Goal: Navigation & Orientation: Find specific page/section

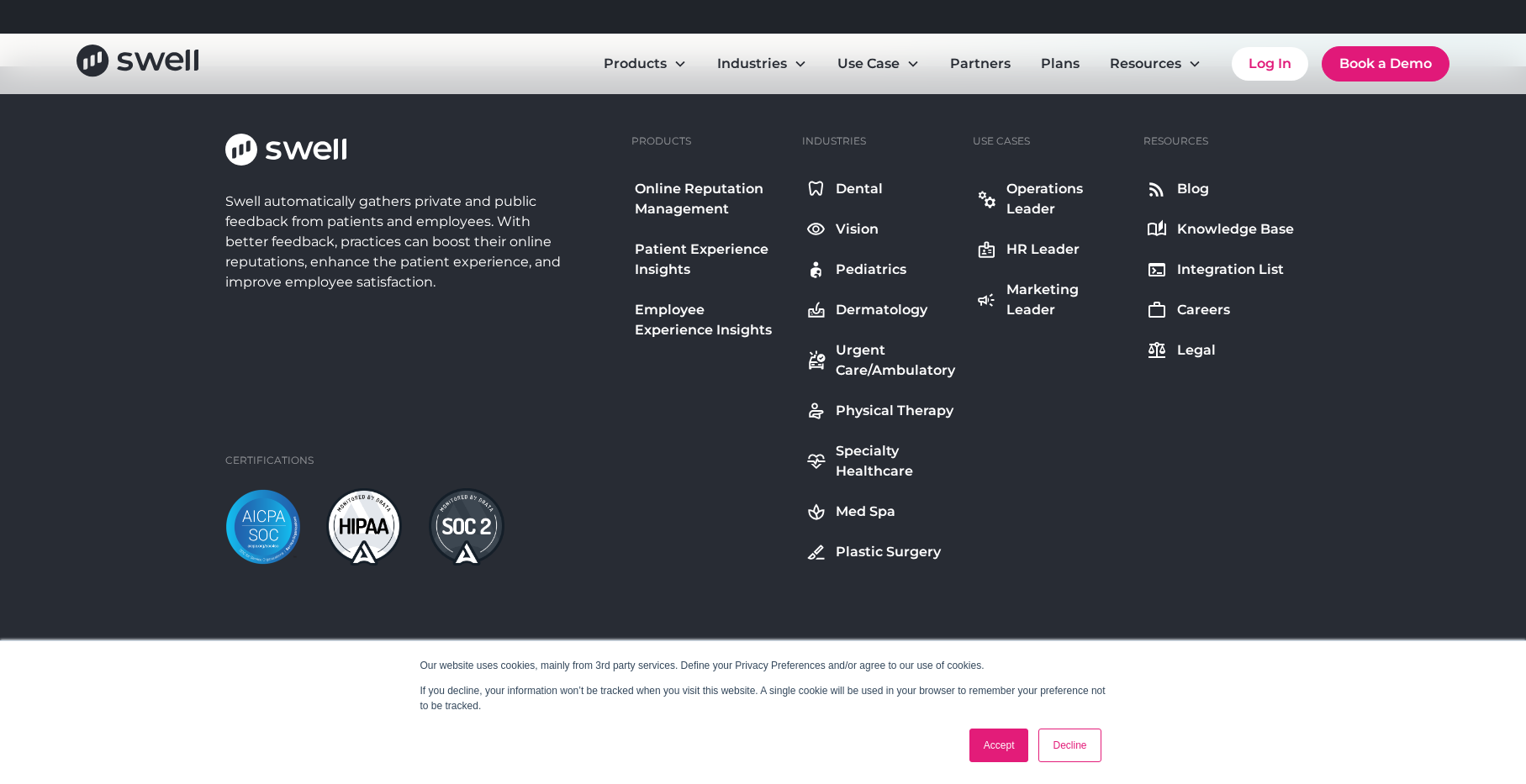
scroll to position [6169, 0]
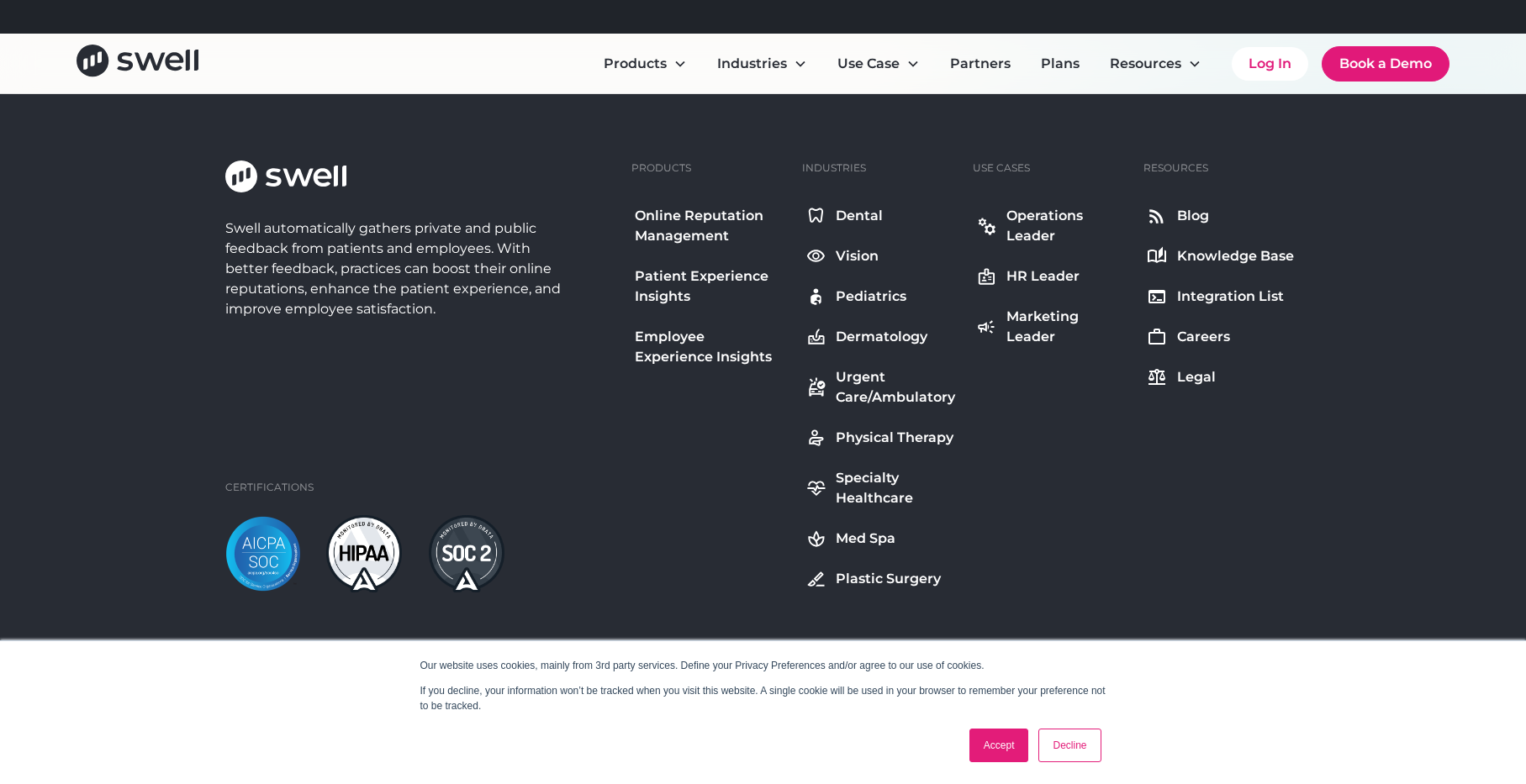
click at [1199, 336] on div "Careers" at bounding box center [1204, 337] width 53 height 20
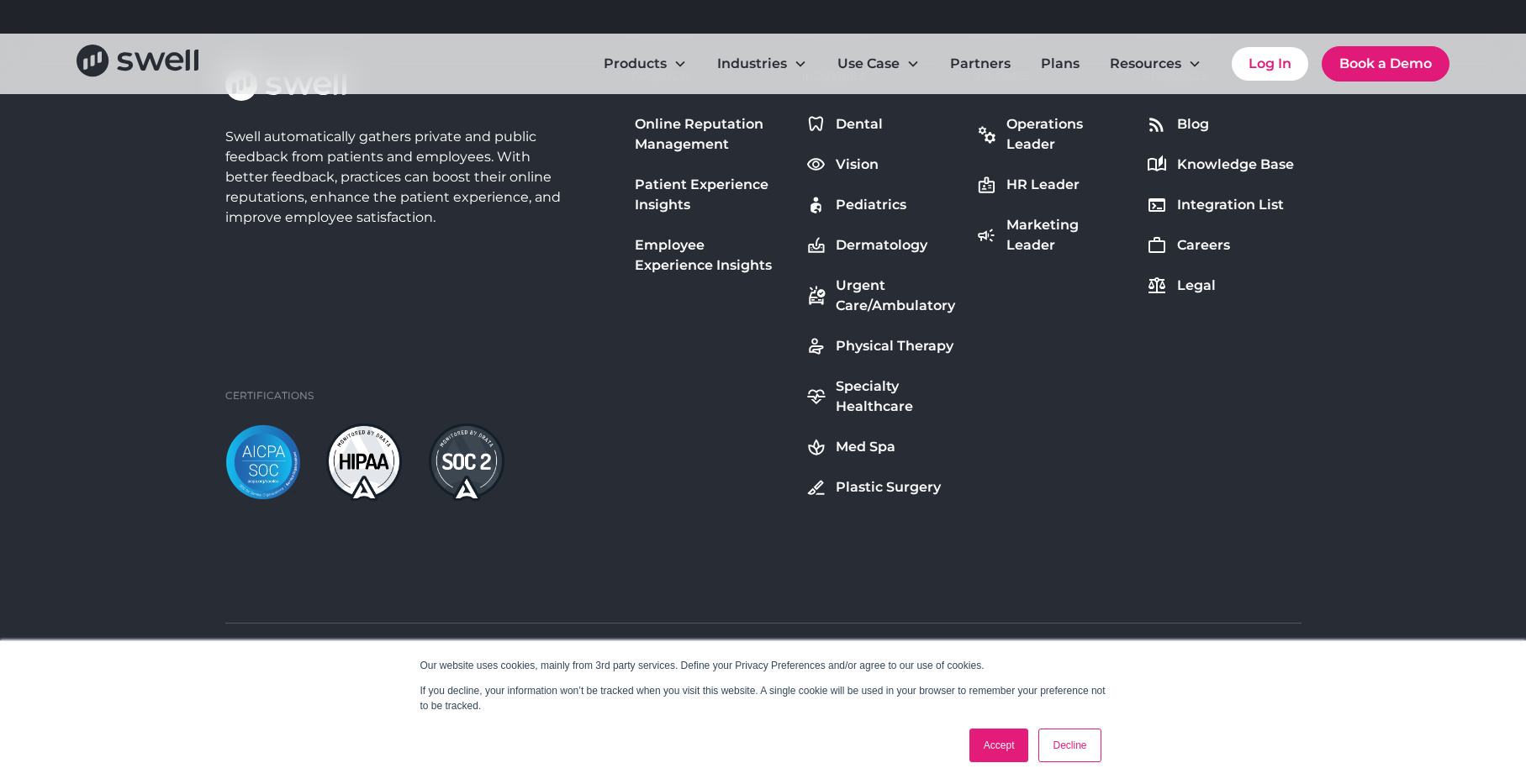
scroll to position [6262, 0]
click at [1007, 763] on div "Accept Decline" at bounding box center [1035, 745] width 142 height 44
click at [997, 740] on link "Accept" at bounding box center [999, 745] width 60 height 34
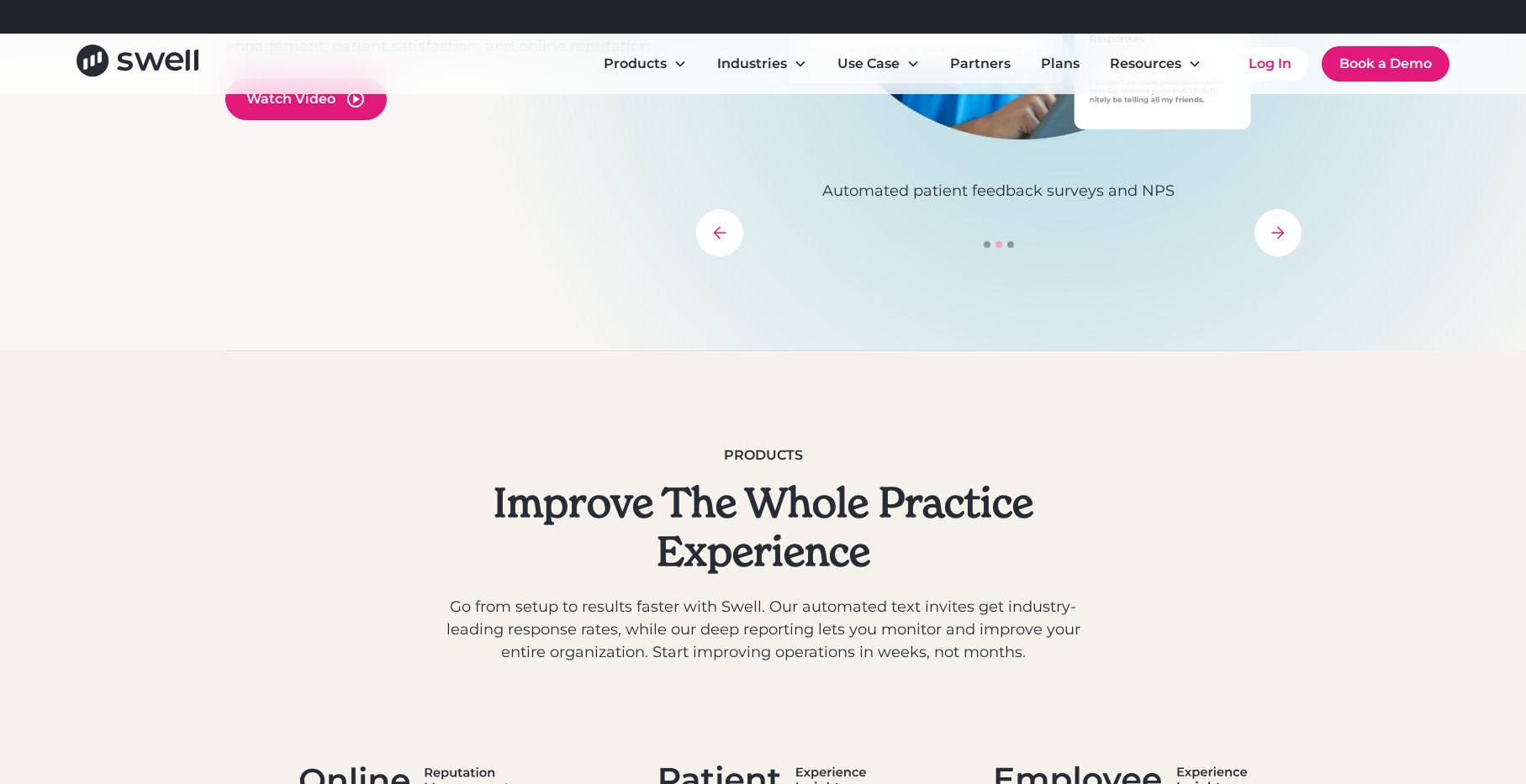
scroll to position [0, 0]
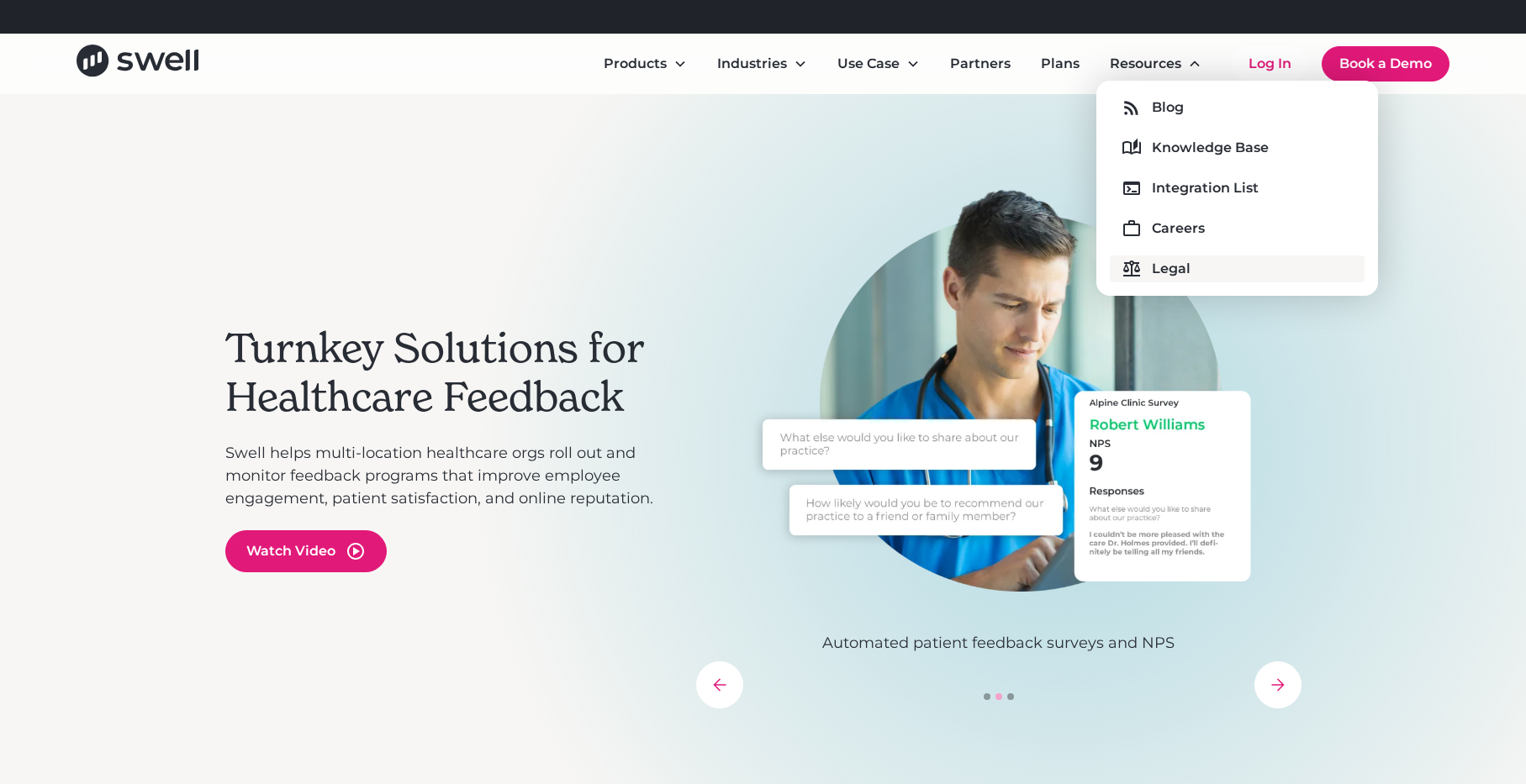
click at [1148, 261] on link "Legal" at bounding box center [1237, 269] width 254 height 27
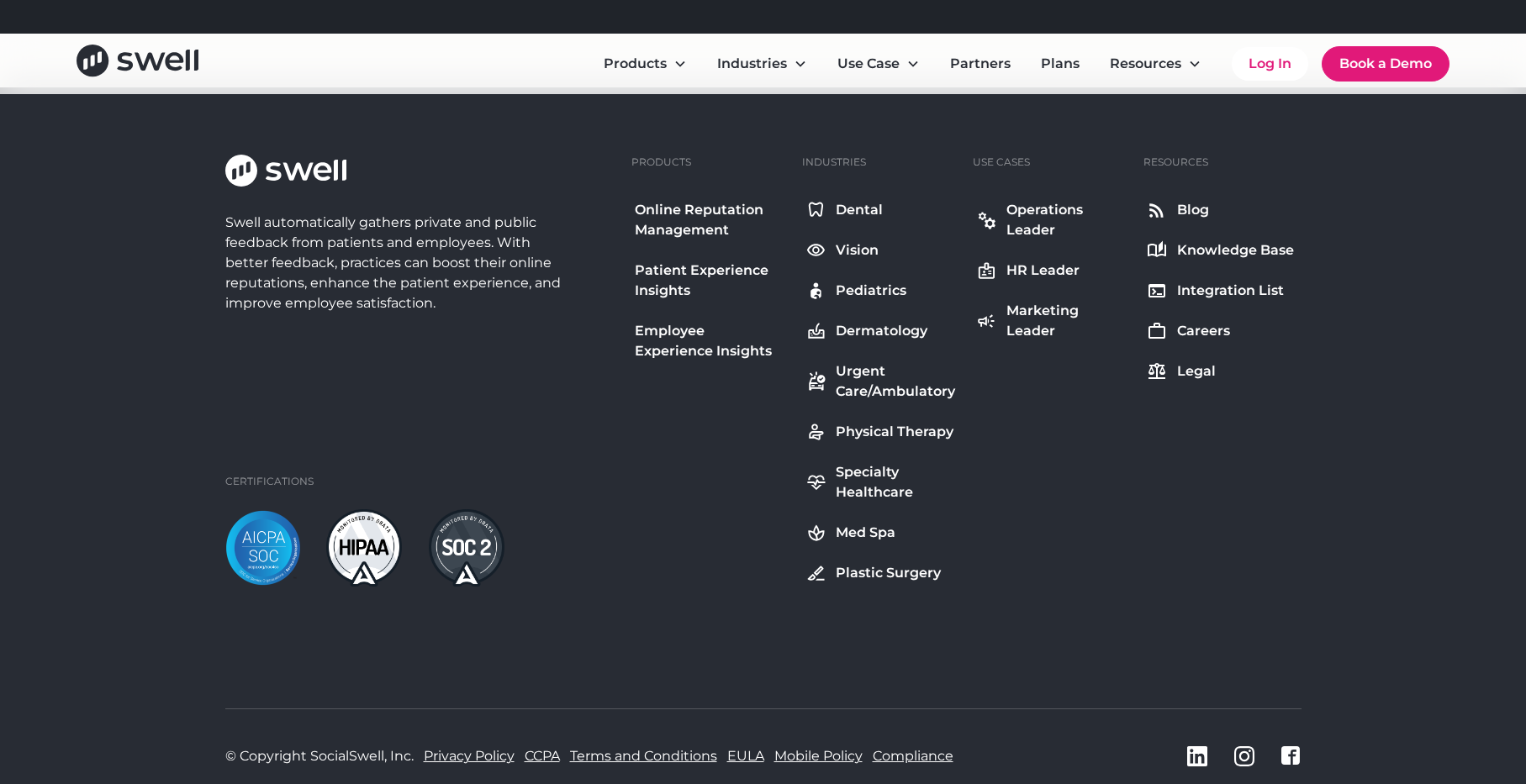
scroll to position [441, 0]
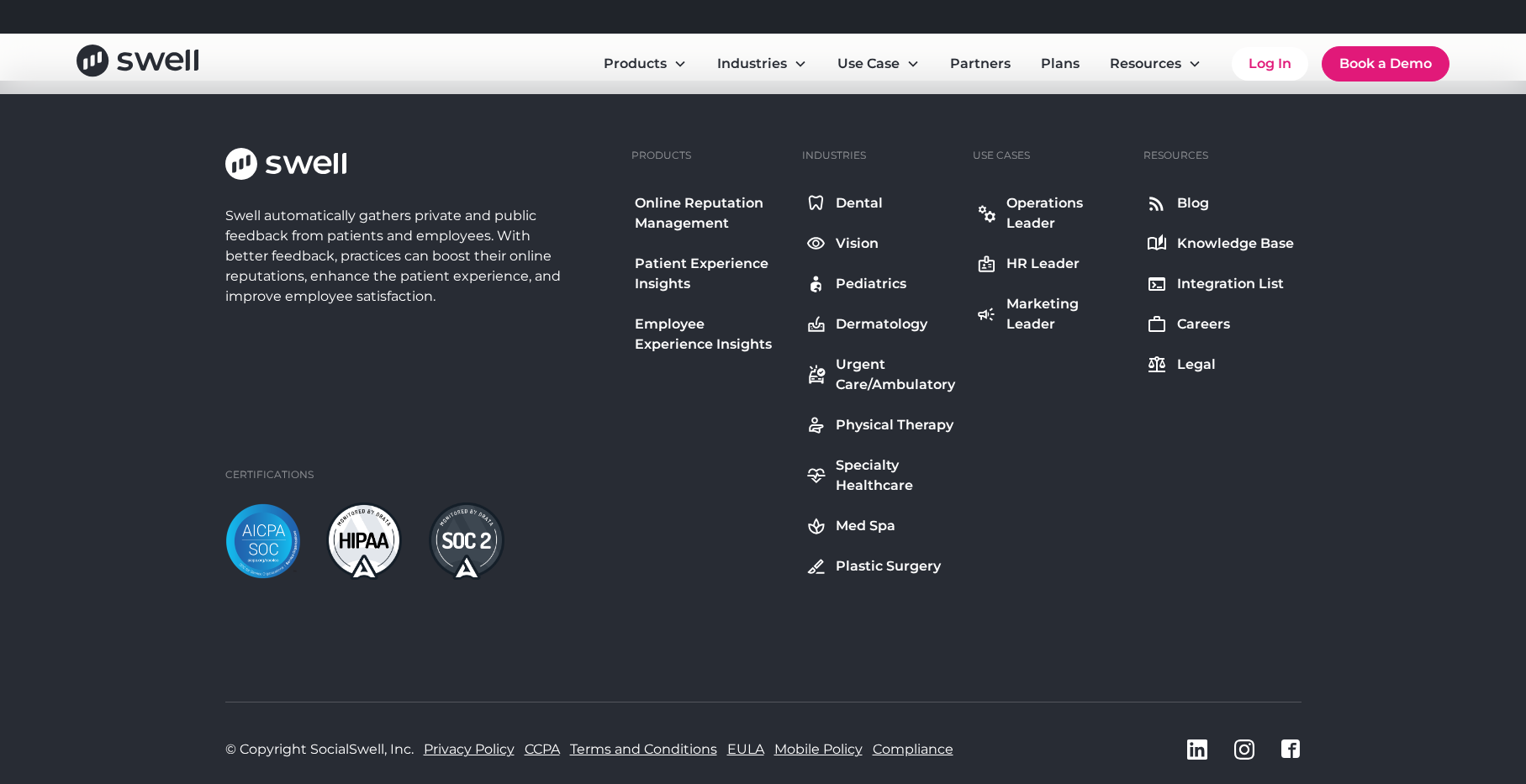
click at [1188, 241] on div "Knowledge Base" at bounding box center [1236, 244] width 117 height 20
click at [1206, 318] on div "Careers" at bounding box center [1204, 325] width 53 height 20
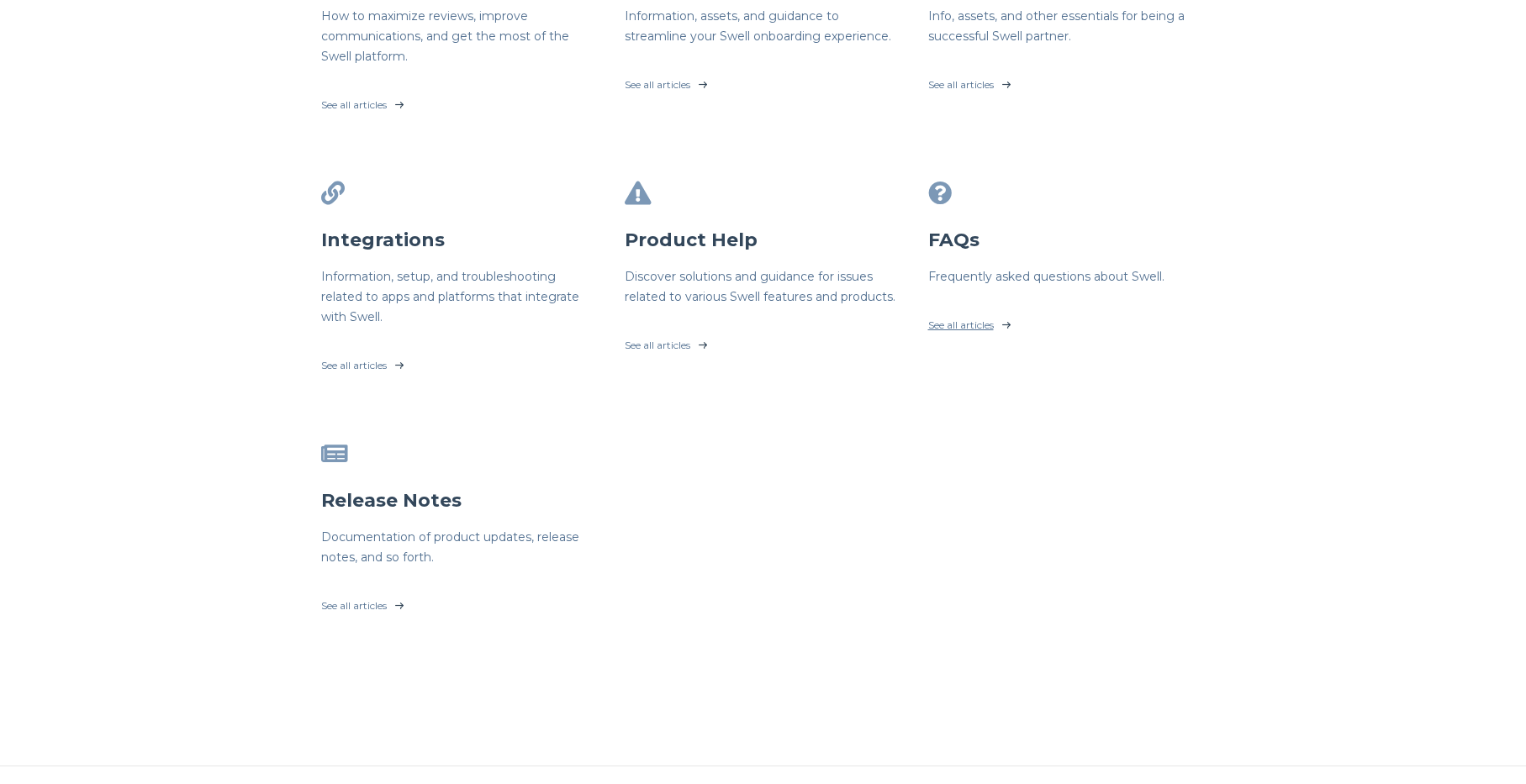
scroll to position [522, 0]
